Goal: Find specific page/section: Find specific page/section

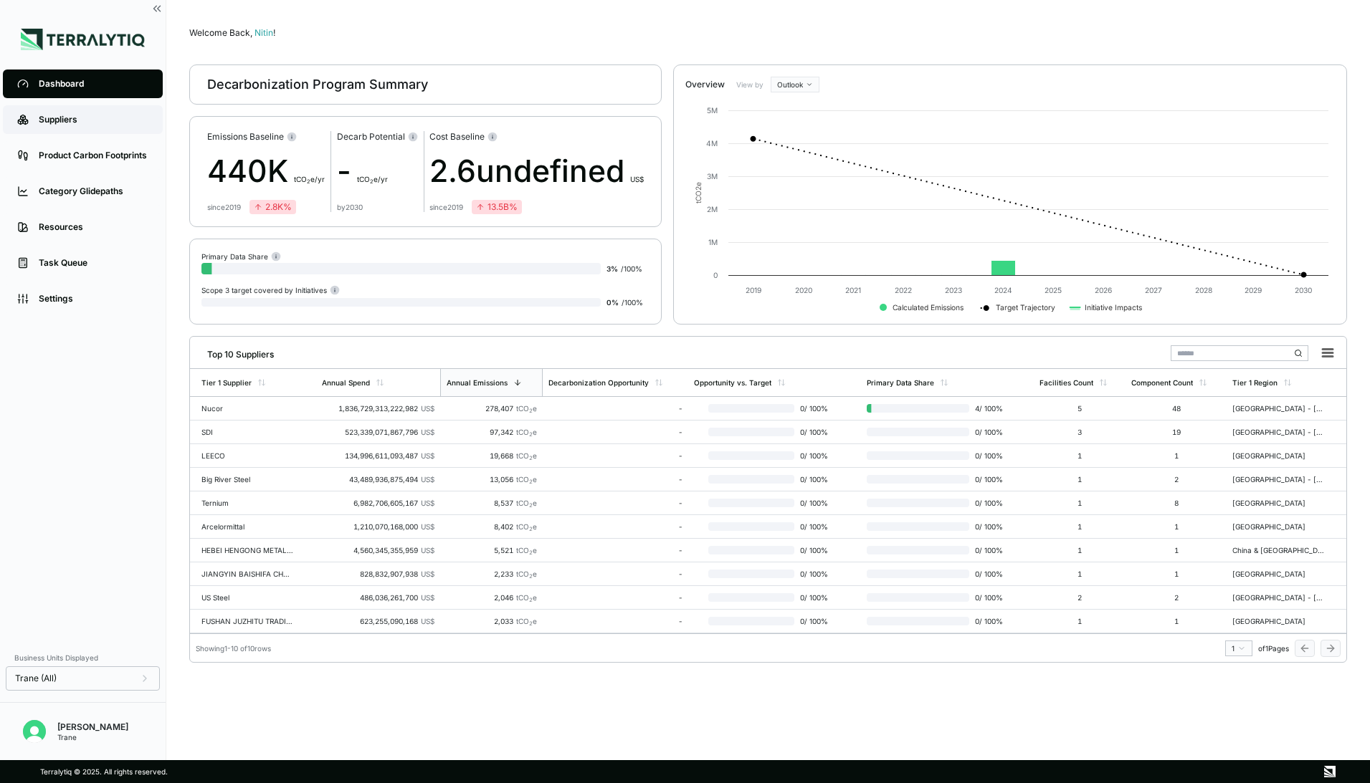
click at [115, 122] on div "Suppliers" at bounding box center [94, 119] width 110 height 11
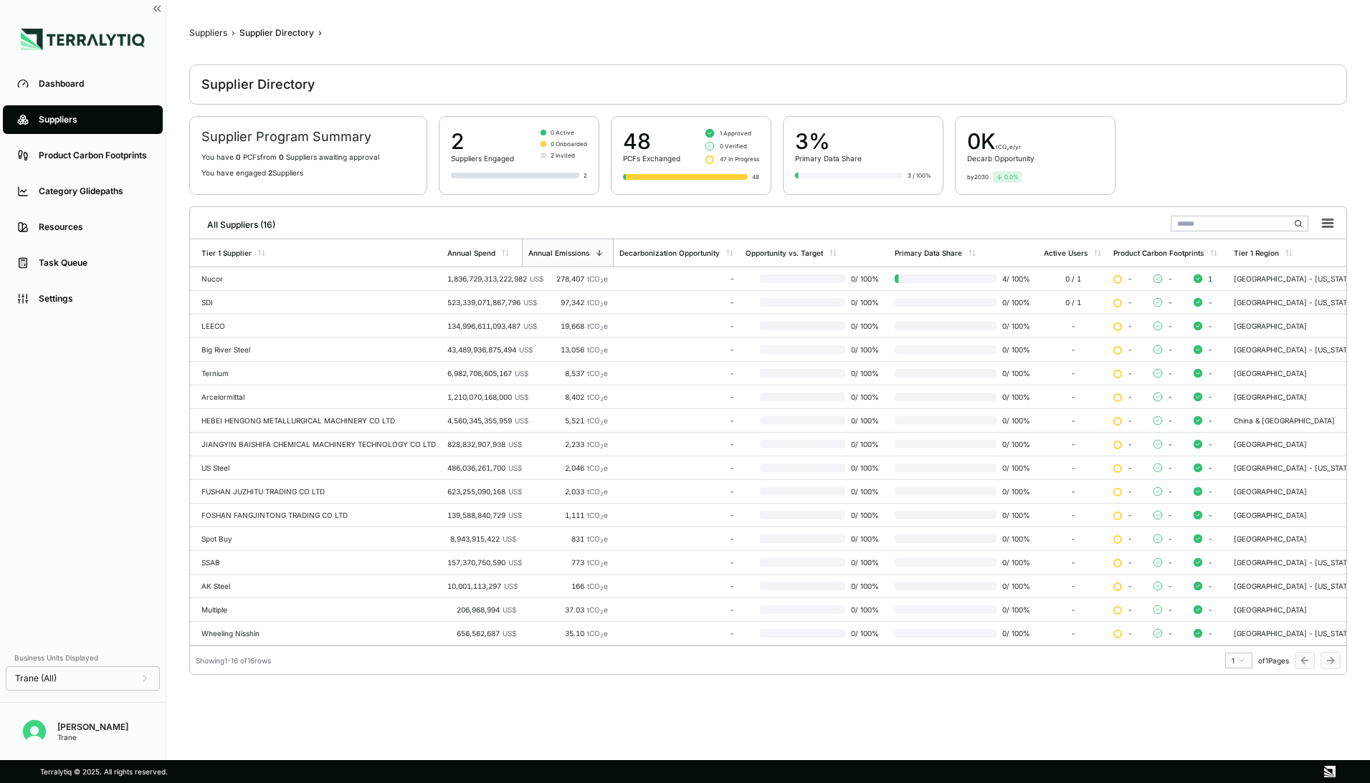
click at [115, 122] on div "Suppliers" at bounding box center [94, 119] width 110 height 11
click at [329, 275] on div "Nucor" at bounding box center [318, 278] width 234 height 9
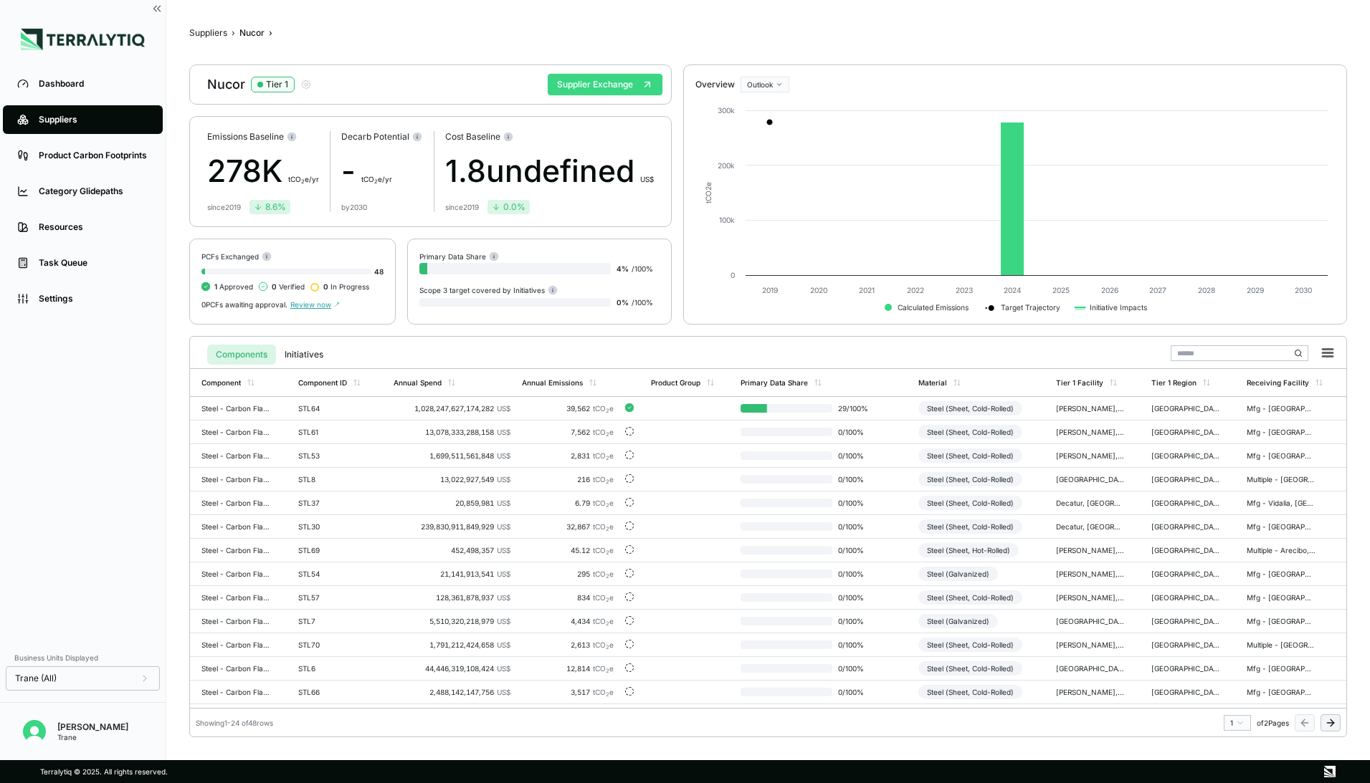
click at [591, 88] on button "Supplier Exchange" at bounding box center [605, 84] width 115 height 21
